Goal: Entertainment & Leisure: Consume media (video, audio)

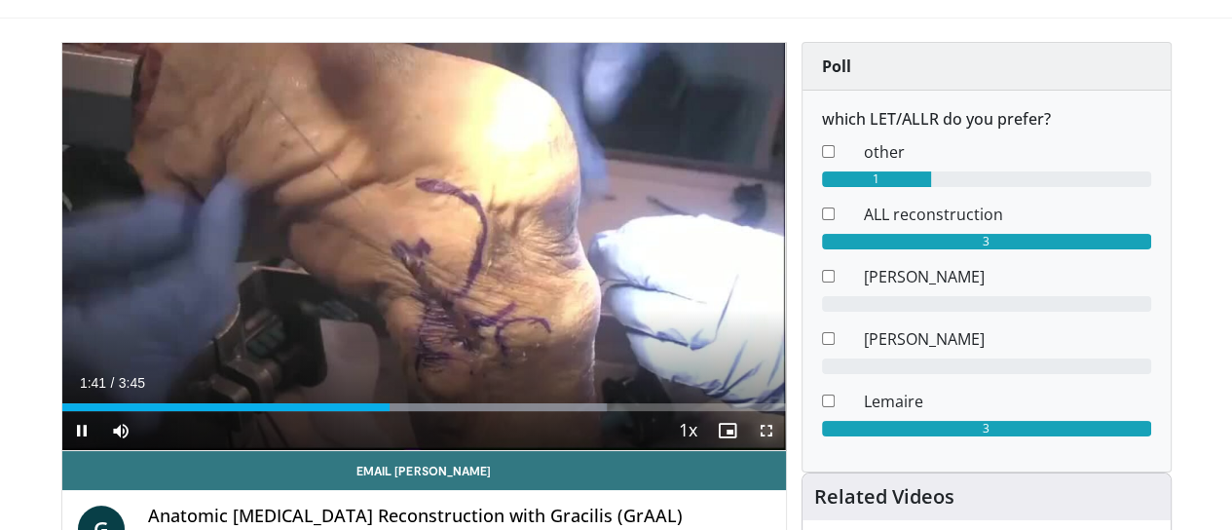
click at [783, 450] on span "Video Player" at bounding box center [766, 430] width 39 height 39
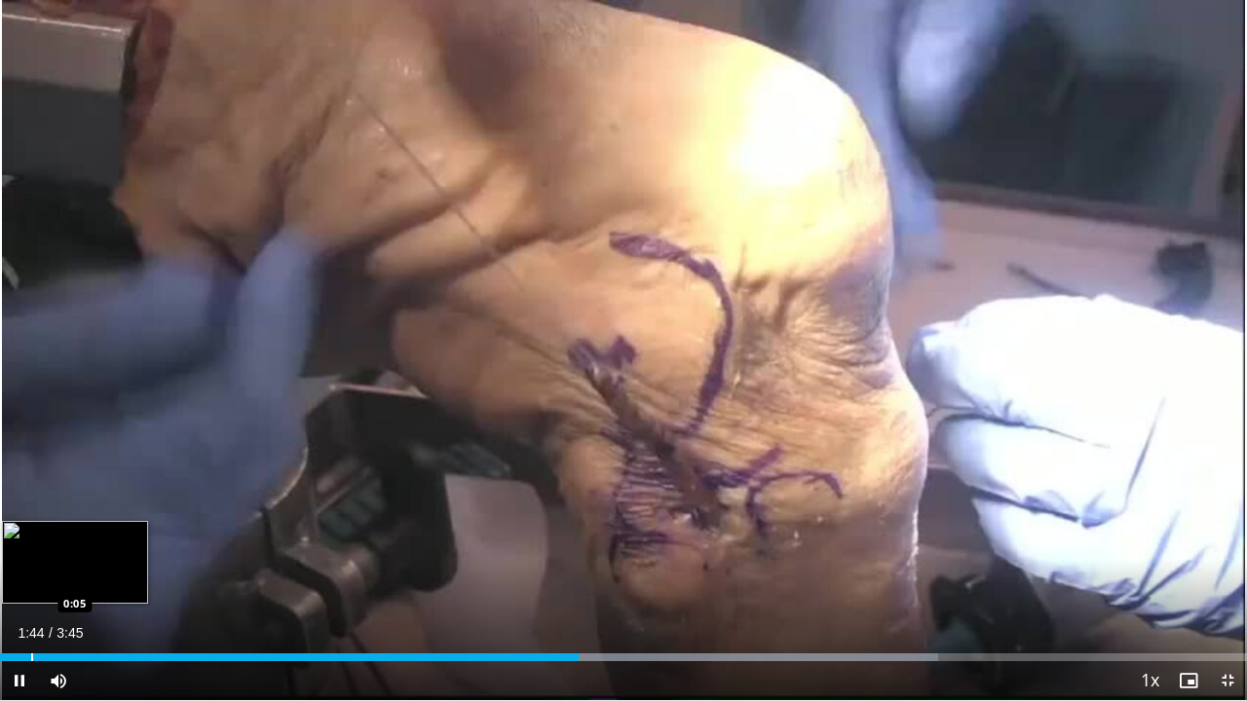
click at [31, 529] on div "Progress Bar" at bounding box center [32, 658] width 2 height 8
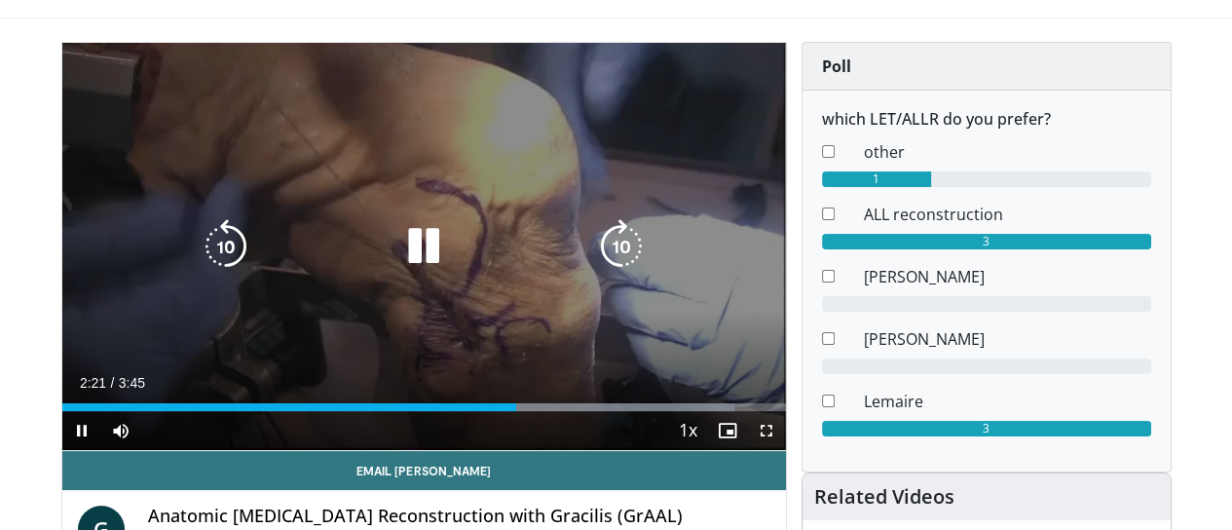
click at [419, 263] on icon "Video Player" at bounding box center [423, 246] width 55 height 55
